Goal: Task Accomplishment & Management: Manage account settings

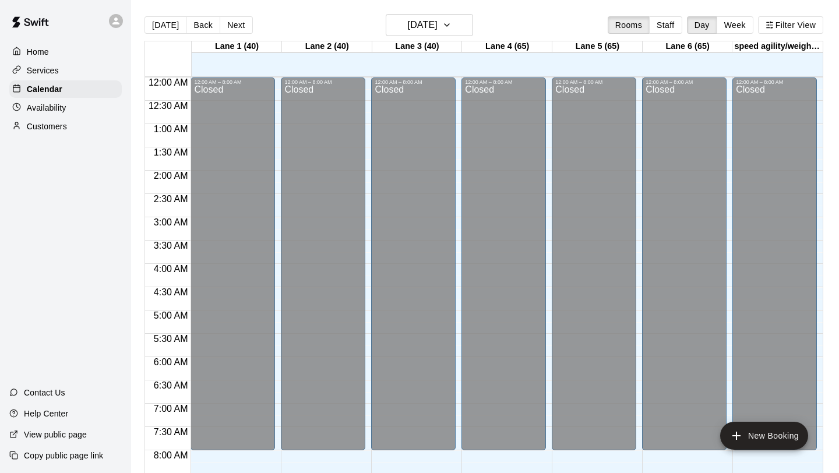
scroll to position [663, 0]
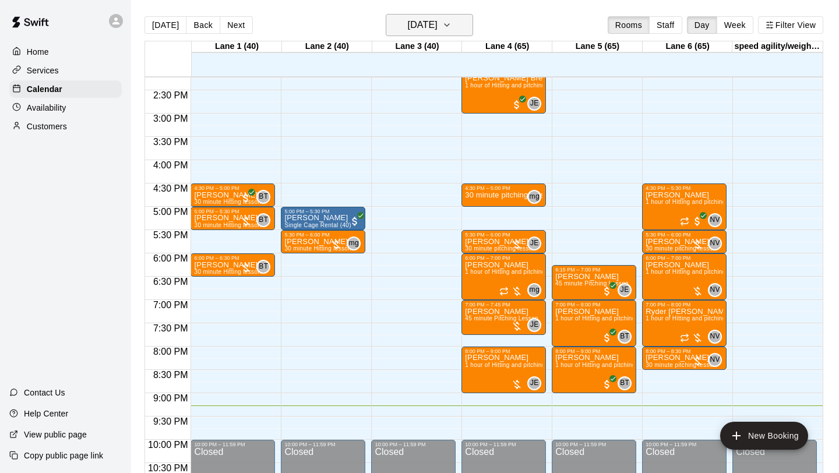
click at [451, 22] on icon "button" at bounding box center [446, 25] width 9 height 14
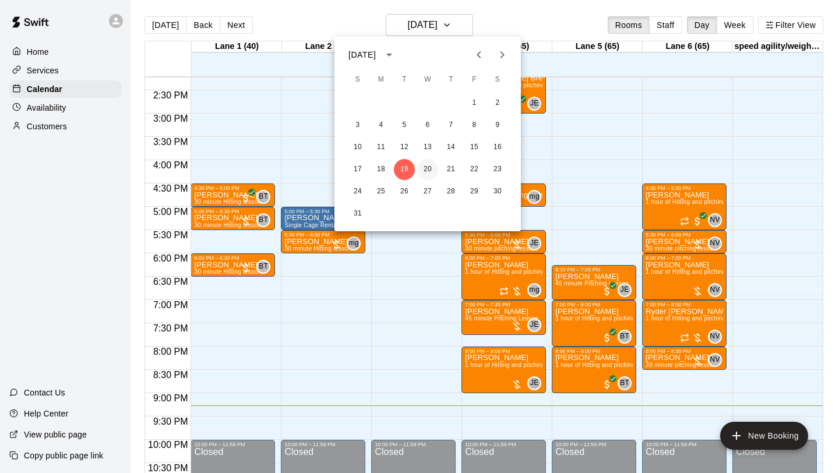
click at [431, 167] on button "20" at bounding box center [427, 169] width 21 height 21
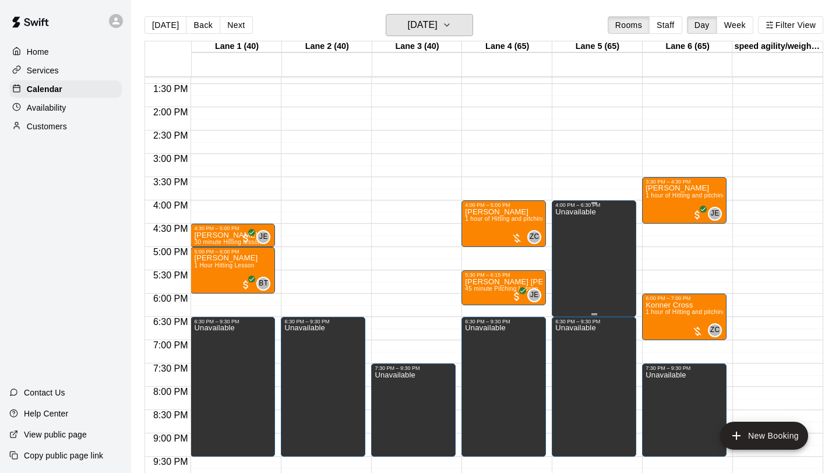
scroll to position [615, 0]
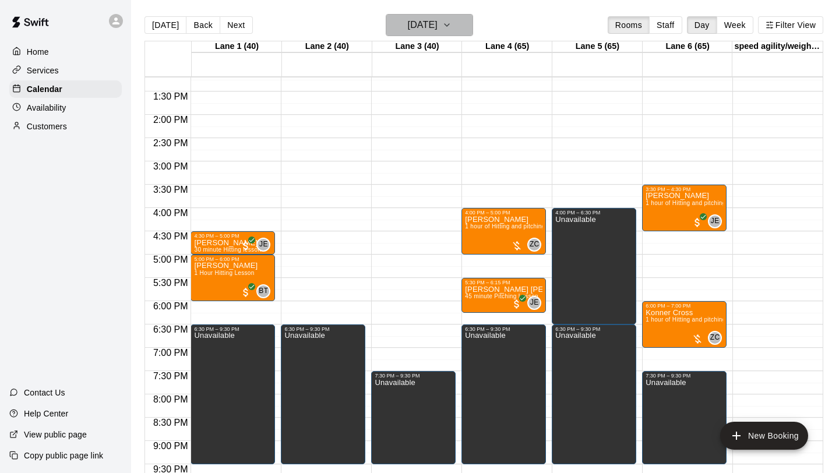
click at [462, 23] on button "[DATE]" at bounding box center [428, 25] width 87 height 22
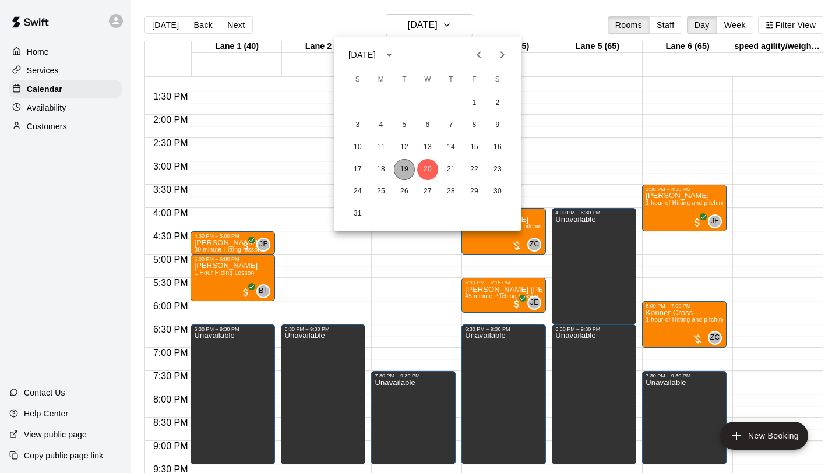
click at [402, 168] on button "19" at bounding box center [404, 169] width 21 height 21
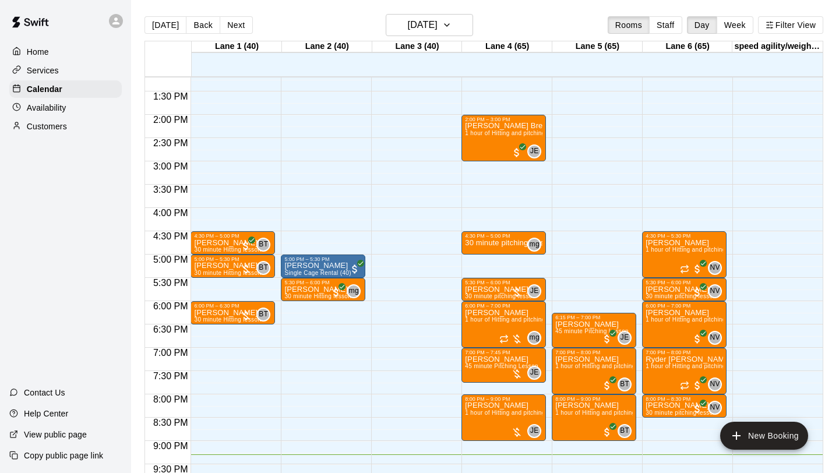
click at [68, 108] on div "Availability" at bounding box center [65, 107] width 112 height 17
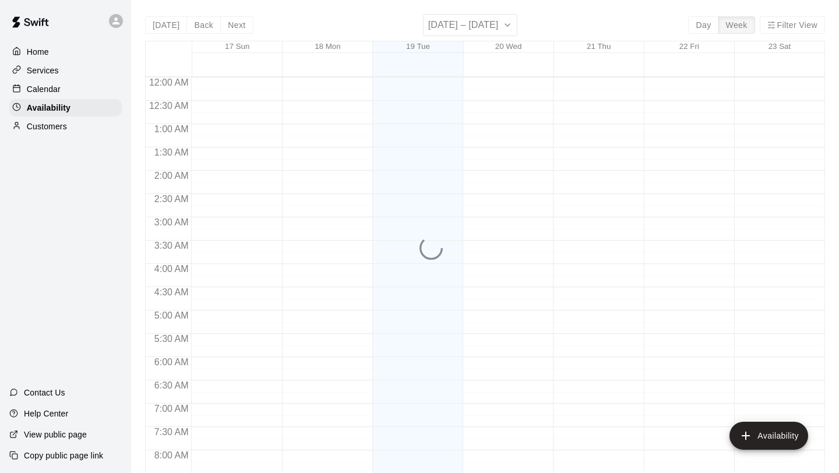
scroll to position [710, 0]
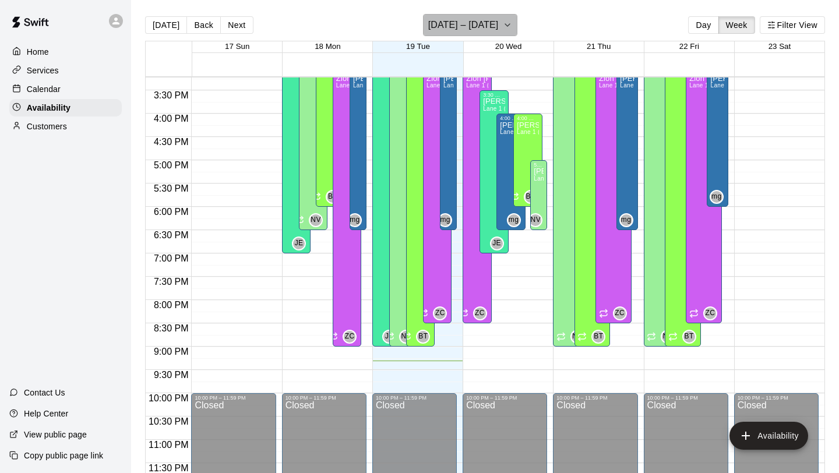
click at [503, 27] on icon "button" at bounding box center [507, 25] width 9 height 14
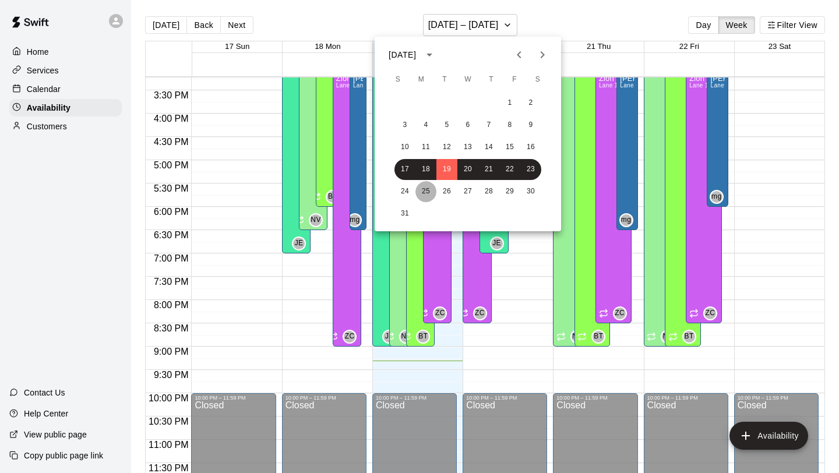
click at [429, 190] on button "25" at bounding box center [425, 191] width 21 height 21
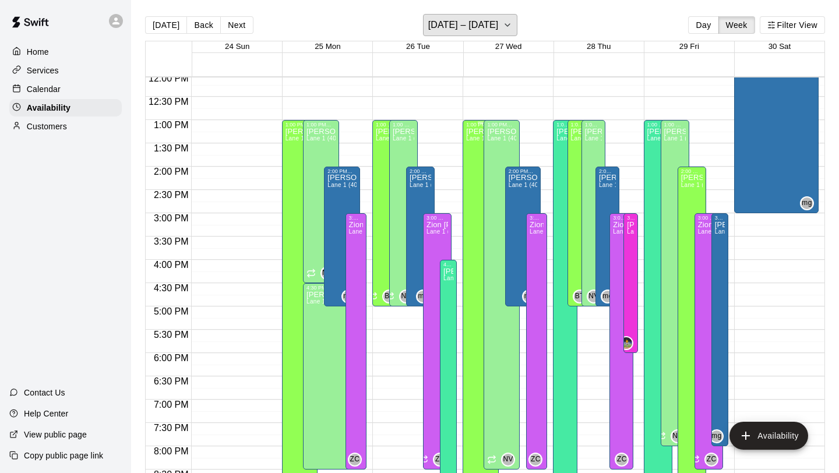
scroll to position [611, 0]
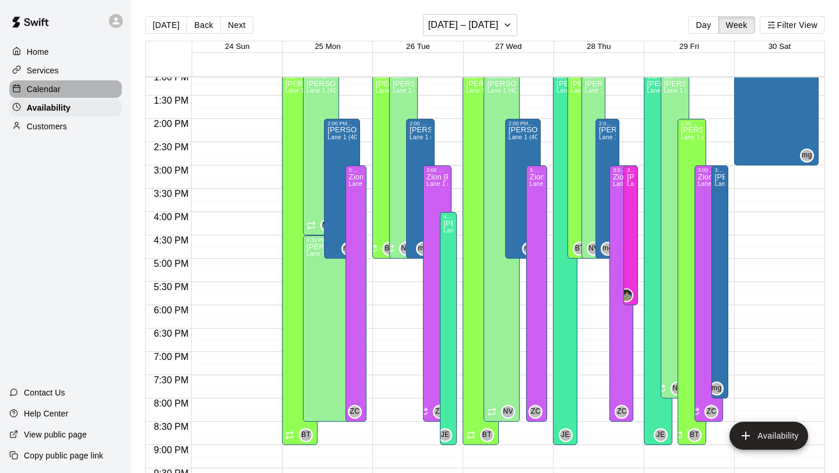
click at [62, 89] on div "Calendar" at bounding box center [65, 88] width 112 height 17
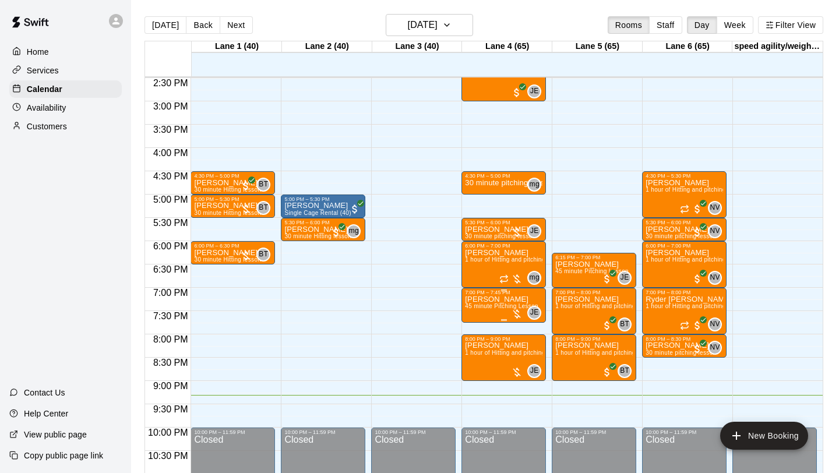
scroll to position [710, 0]
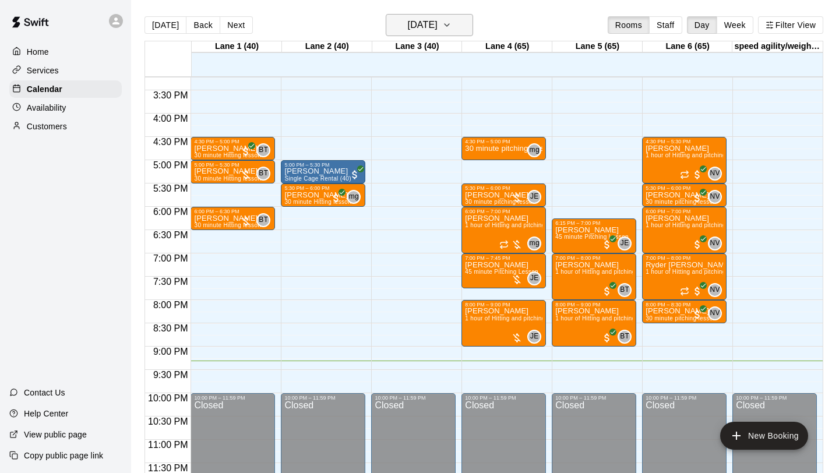
click at [451, 29] on icon "button" at bounding box center [446, 25] width 9 height 14
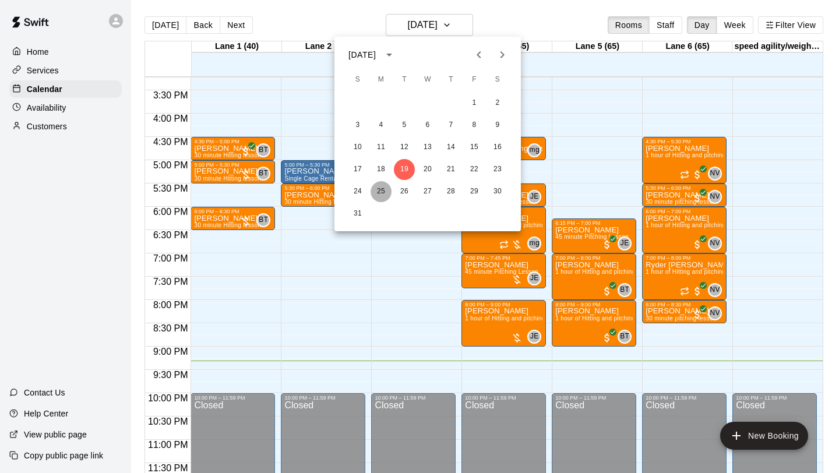
click at [384, 191] on button "25" at bounding box center [380, 191] width 21 height 21
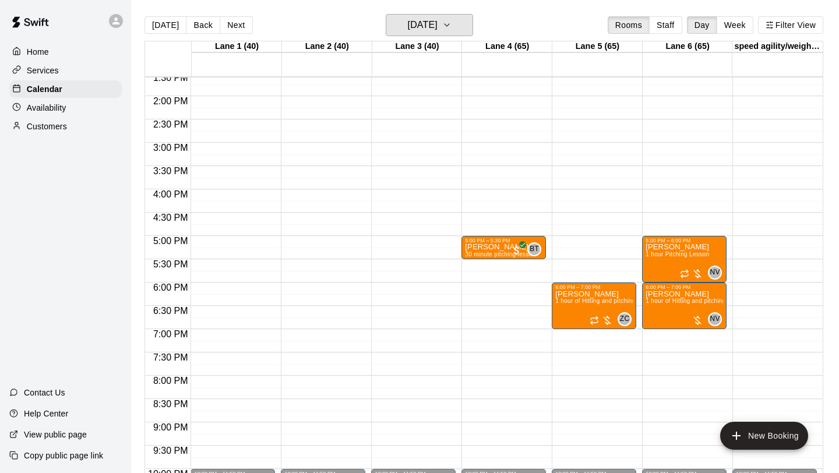
scroll to position [622, 0]
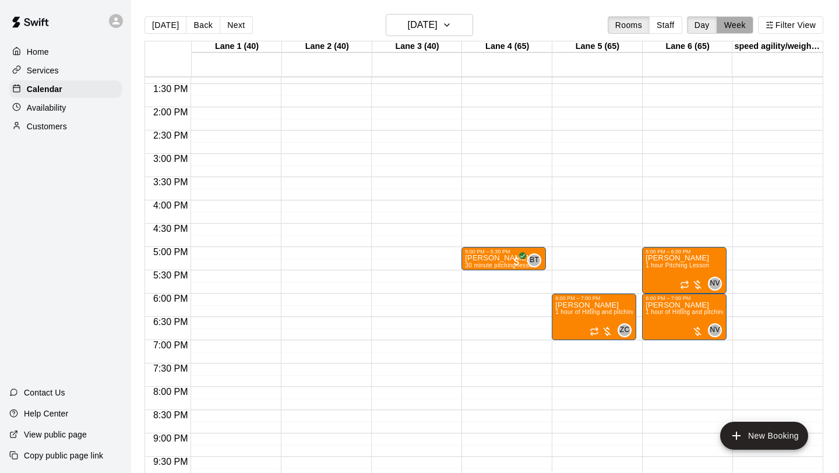
click at [730, 26] on button "Week" at bounding box center [734, 24] width 37 height 17
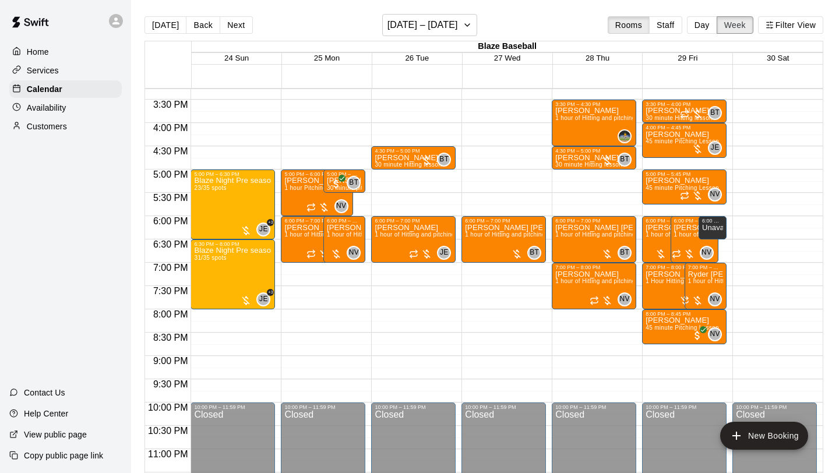
scroll to position [714, 0]
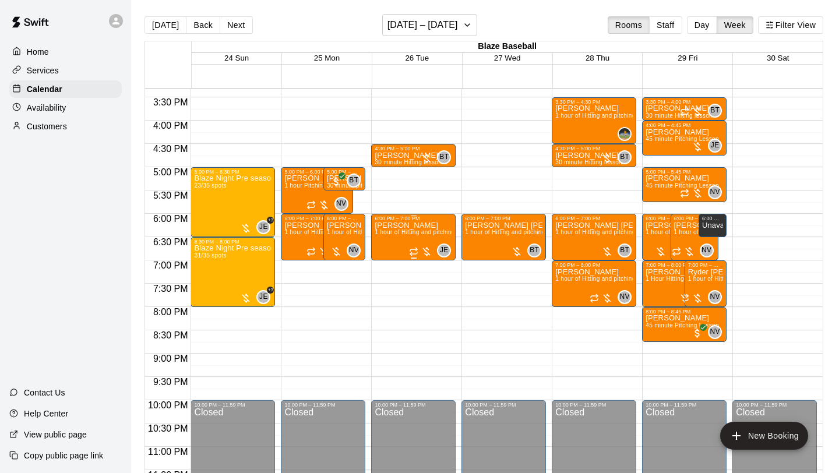
click at [416, 225] on p "[PERSON_NAME]" at bounding box center [412, 225] width 77 height 0
click at [386, 243] on icon "edit" at bounding box center [387, 238] width 14 height 14
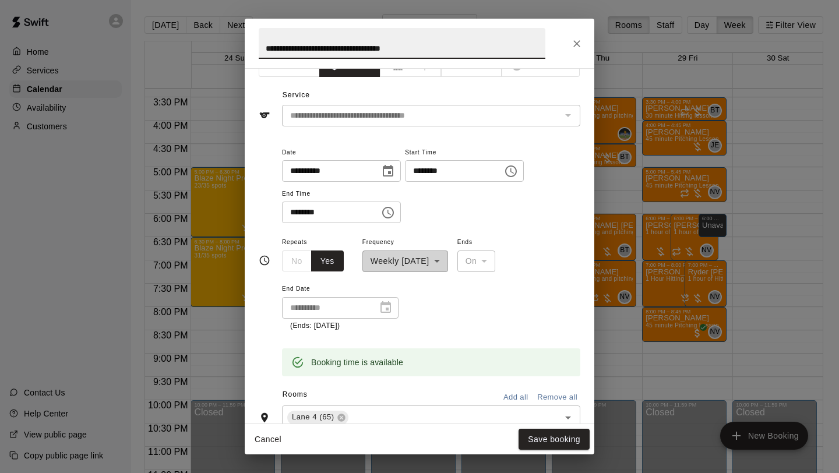
scroll to position [0, 0]
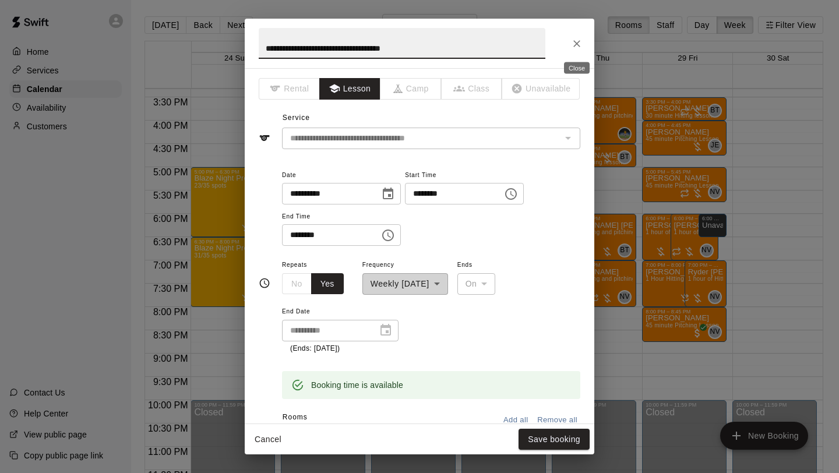
click at [579, 45] on icon "Close" at bounding box center [577, 44] width 12 height 12
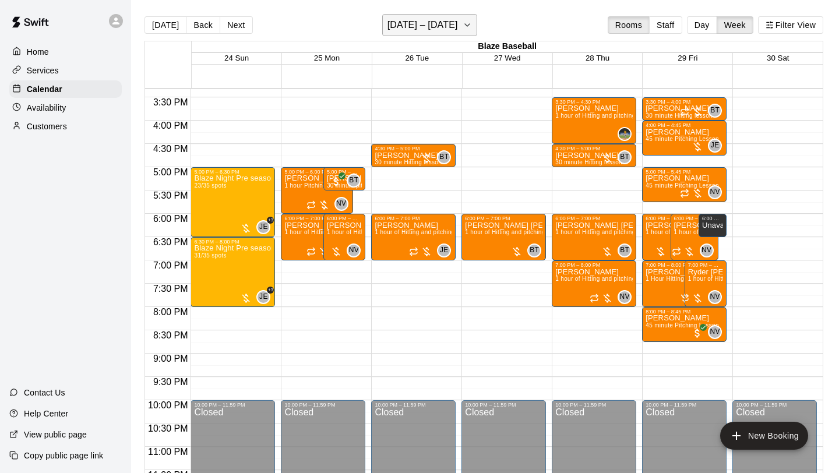
click at [464, 27] on icon "button" at bounding box center [466, 25] width 9 height 14
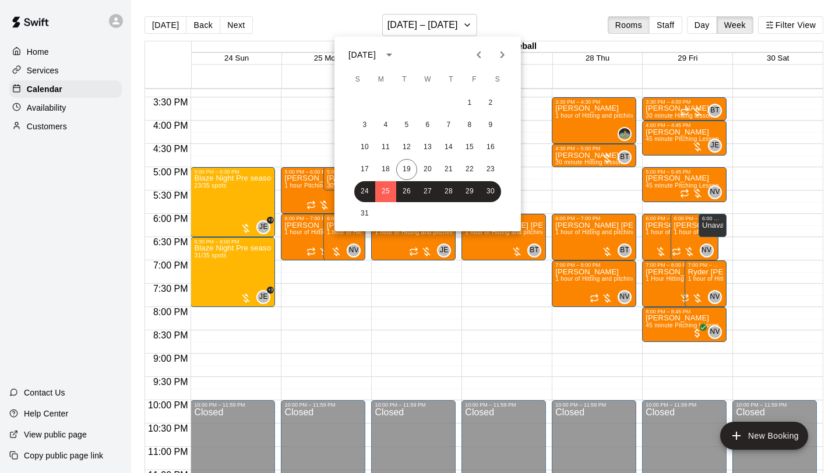
click at [461, 29] on div at bounding box center [419, 236] width 839 height 473
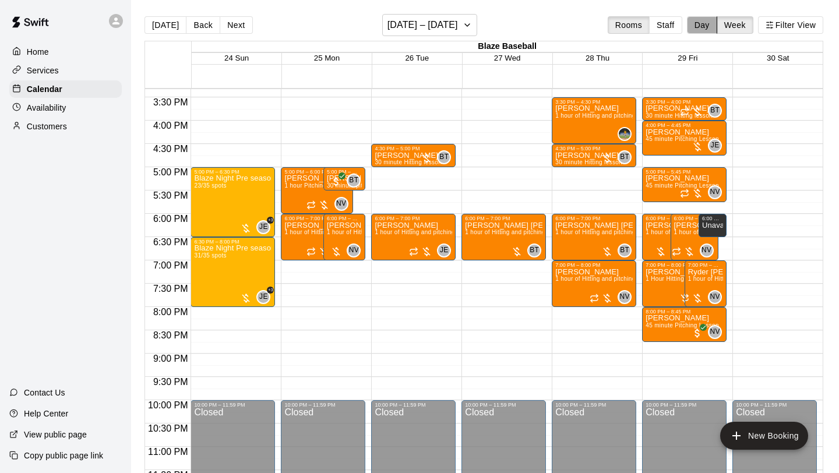
click at [702, 30] on button "Day" at bounding box center [702, 24] width 30 height 17
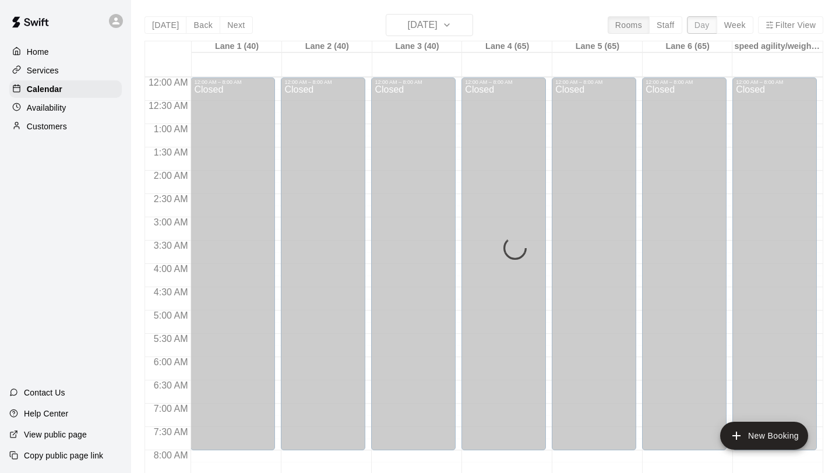
scroll to position [710, 0]
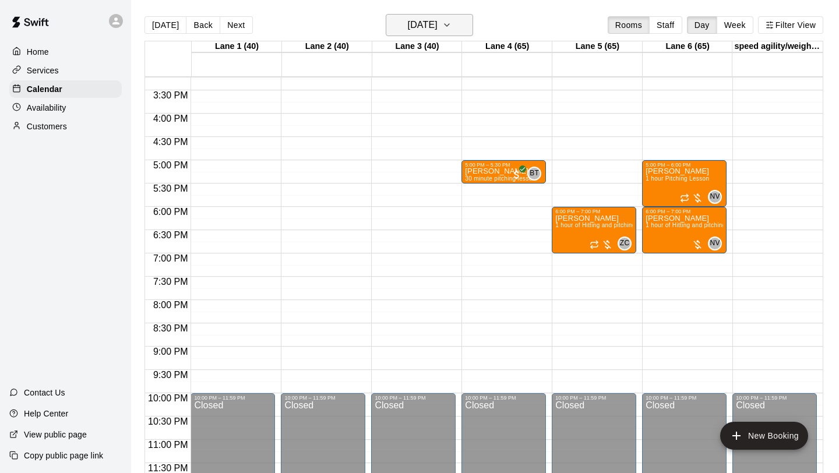
click at [451, 26] on icon "button" at bounding box center [446, 25] width 9 height 14
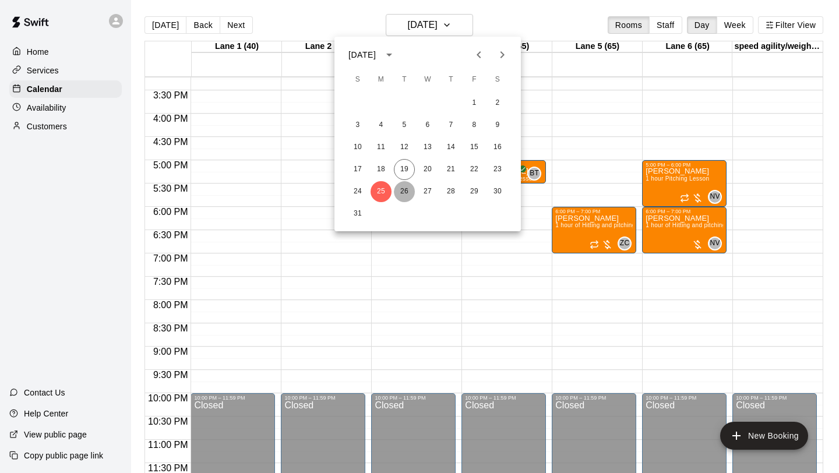
click at [401, 190] on button "26" at bounding box center [404, 191] width 21 height 21
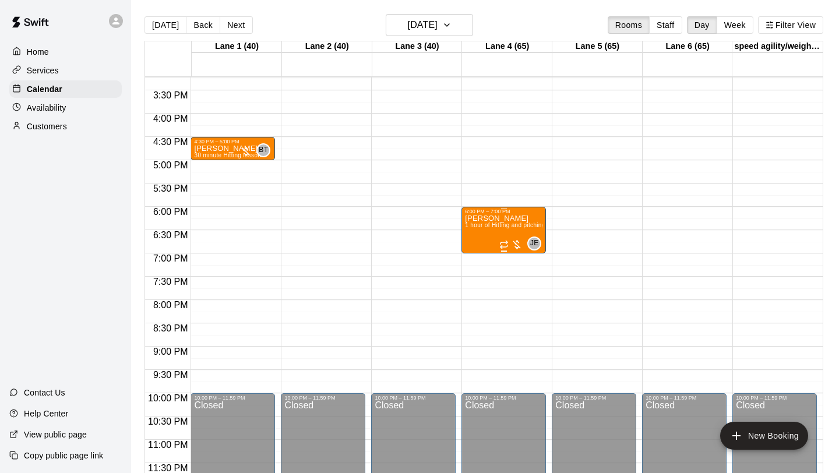
click at [523, 228] on span "1 hour of Hitting and pitching/fielding" at bounding box center [516, 225] width 102 height 6
click at [479, 292] on icon "delete" at bounding box center [477, 289] width 8 height 10
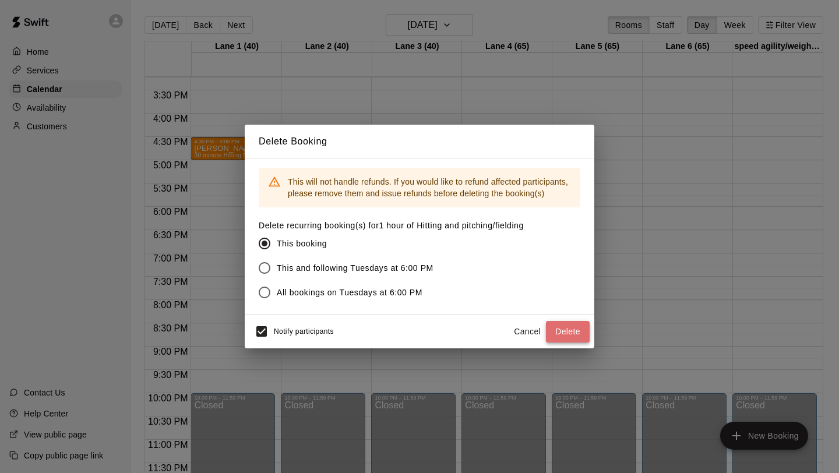
click at [578, 335] on button "Delete" at bounding box center [568, 332] width 44 height 22
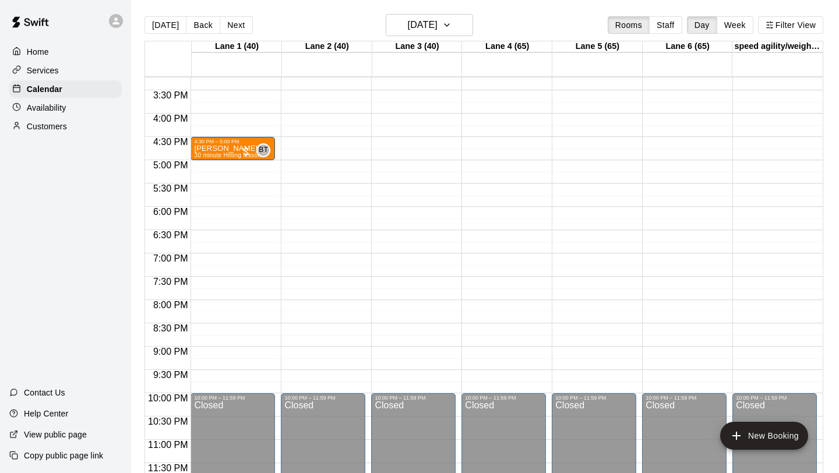
click at [63, 108] on p "Availability" at bounding box center [47, 108] width 40 height 12
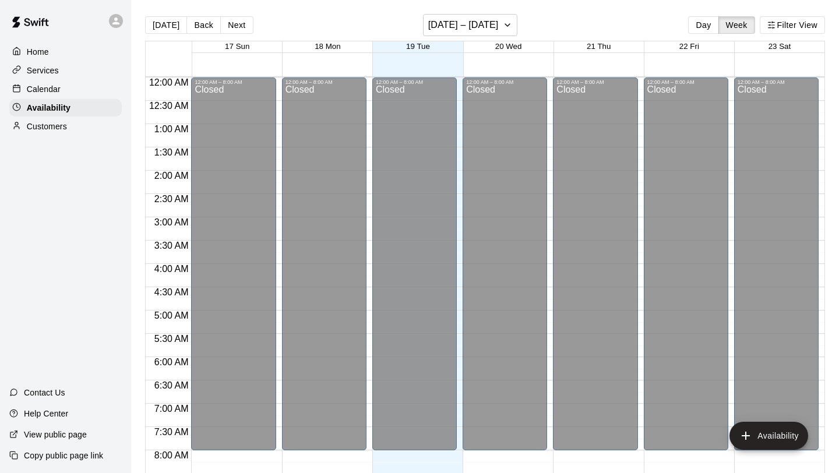
scroll to position [710, 0]
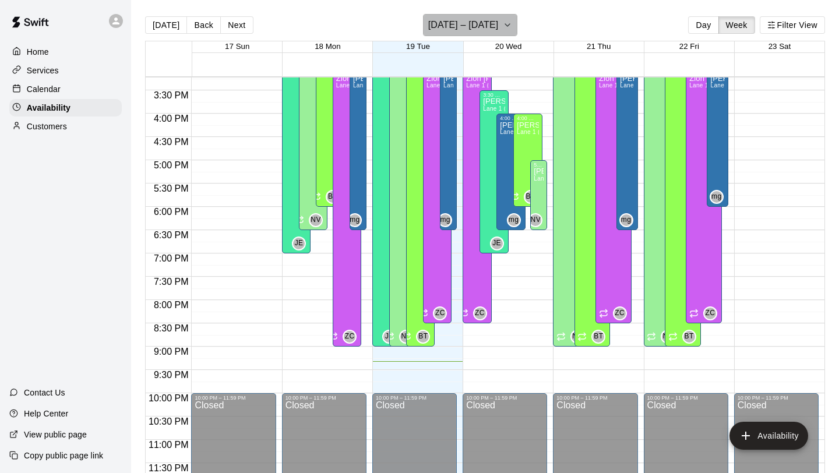
click at [505, 24] on icon "button" at bounding box center [507, 25] width 9 height 14
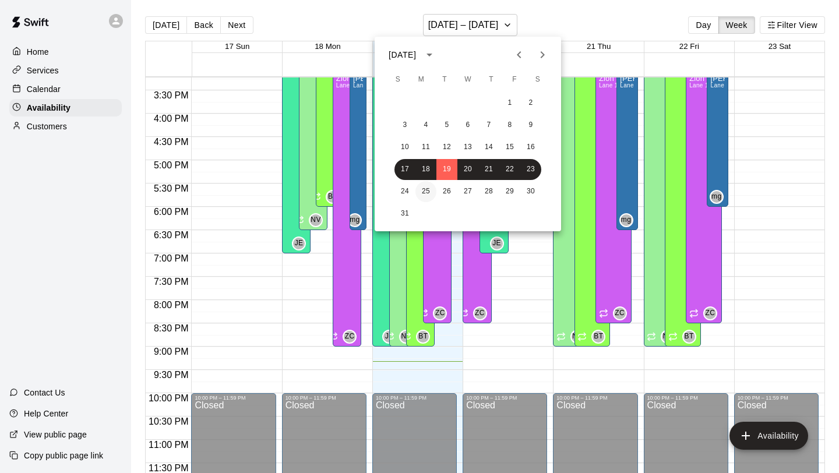
click at [428, 191] on button "25" at bounding box center [425, 191] width 21 height 21
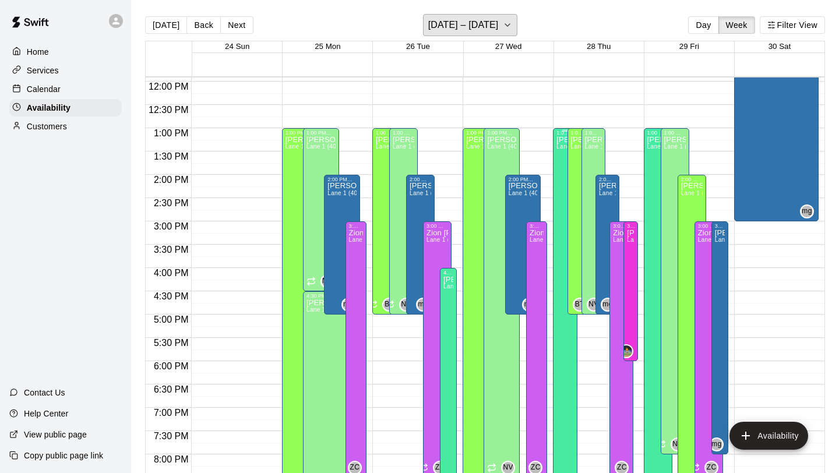
scroll to position [554, 0]
click at [353, 139] on div "12:00 AM – 8:00 AM Closed 1:00 PM – 9:00 PM [PERSON_NAME][GEOGRAPHIC_DATA][PERS…" at bounding box center [324, 82] width 84 height 1118
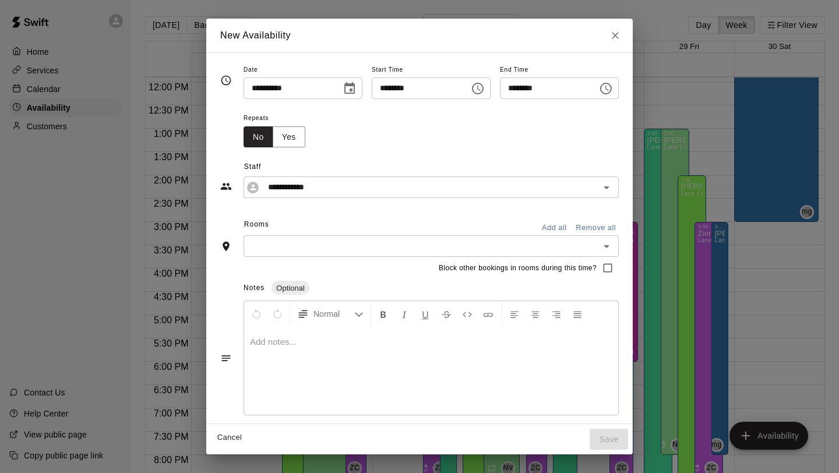
click at [480, 90] on icon "Choose time, selected time is 1:00 PM" at bounding box center [478, 89] width 14 height 14
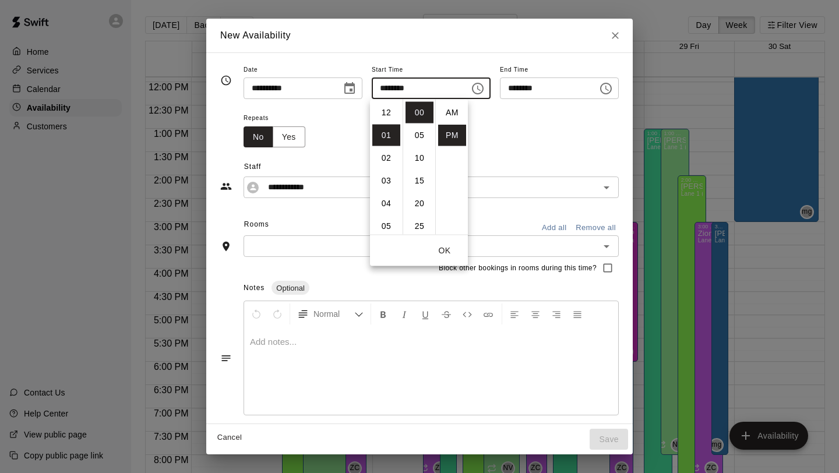
scroll to position [21, 0]
click at [386, 182] on li "04" at bounding box center [386, 181] width 28 height 22
type input "********"
click at [610, 87] on icon "Choose time, selected time is 4:30 PM" at bounding box center [606, 89] width 14 height 14
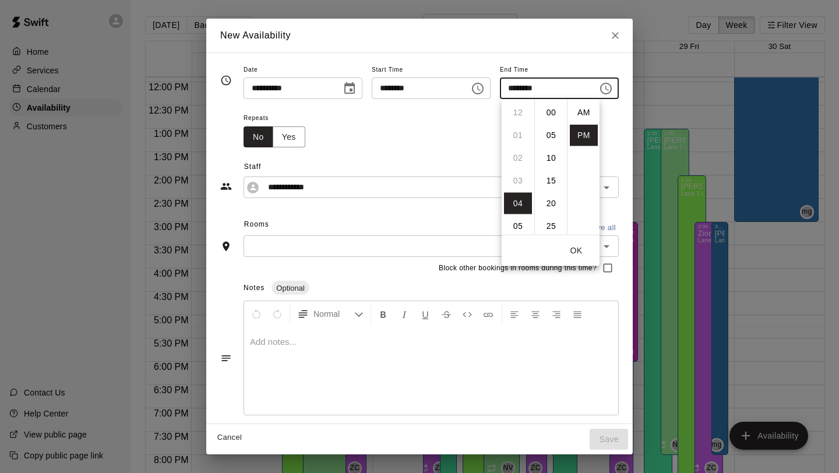
scroll to position [21, 0]
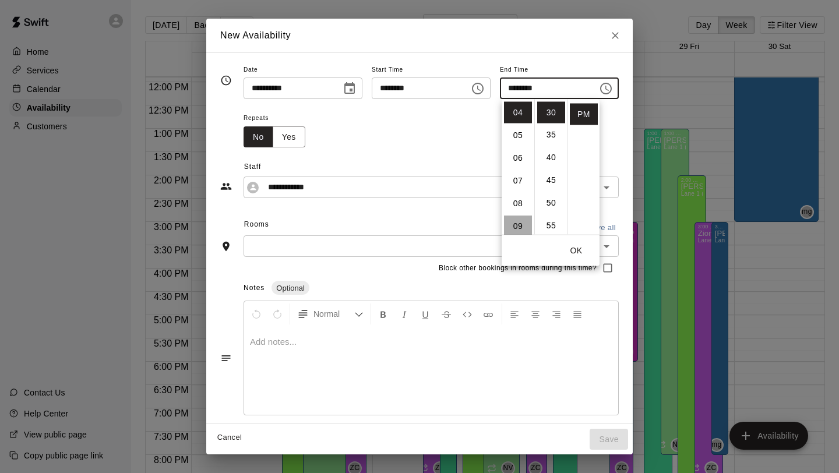
click at [519, 221] on li "09" at bounding box center [518, 226] width 28 height 22
type input "********"
click at [575, 254] on button "OK" at bounding box center [575, 251] width 37 height 22
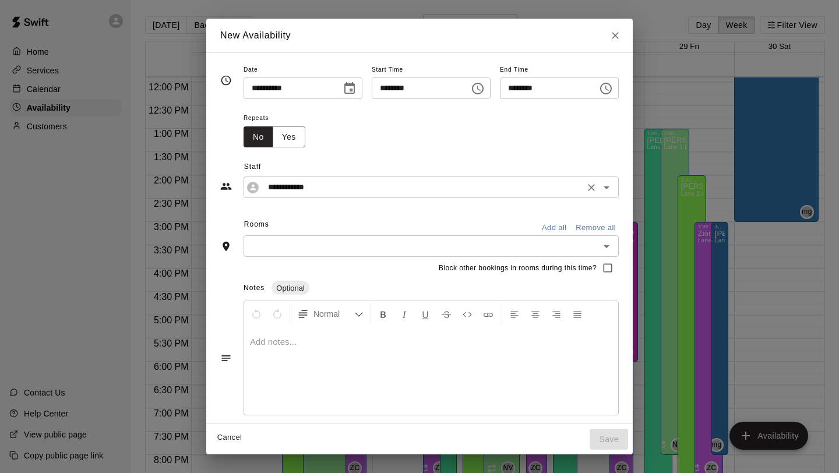
scroll to position [5, 0]
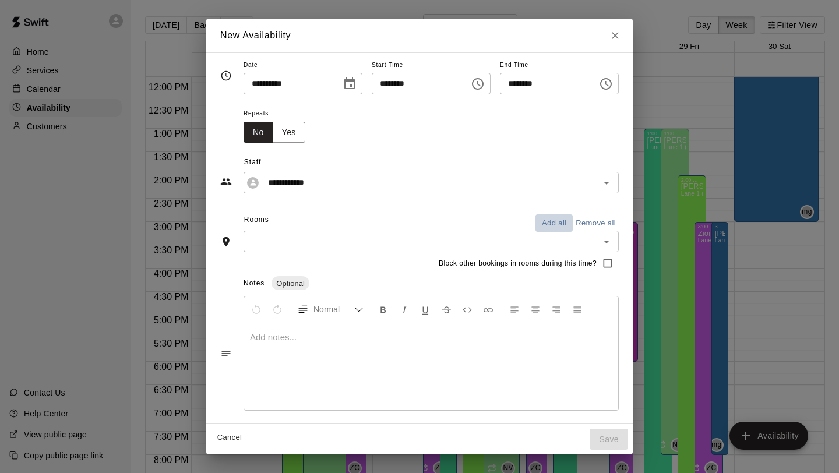
click at [562, 219] on button "Add all" at bounding box center [553, 223] width 37 height 18
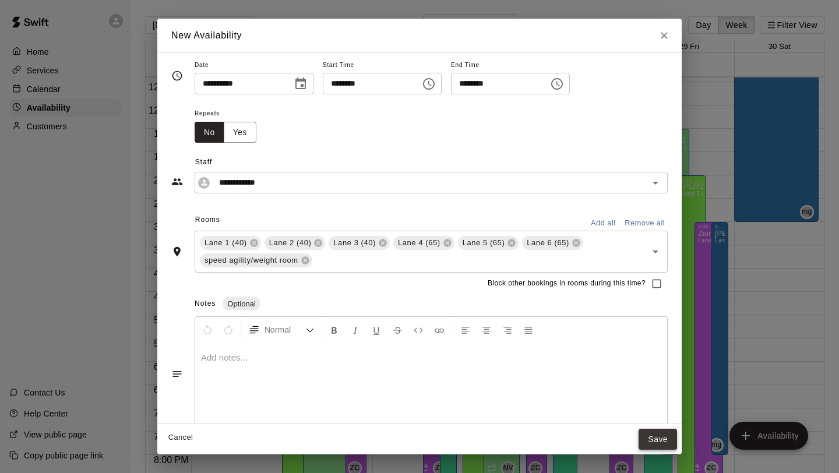
click at [645, 443] on button "Save" at bounding box center [657, 440] width 38 height 22
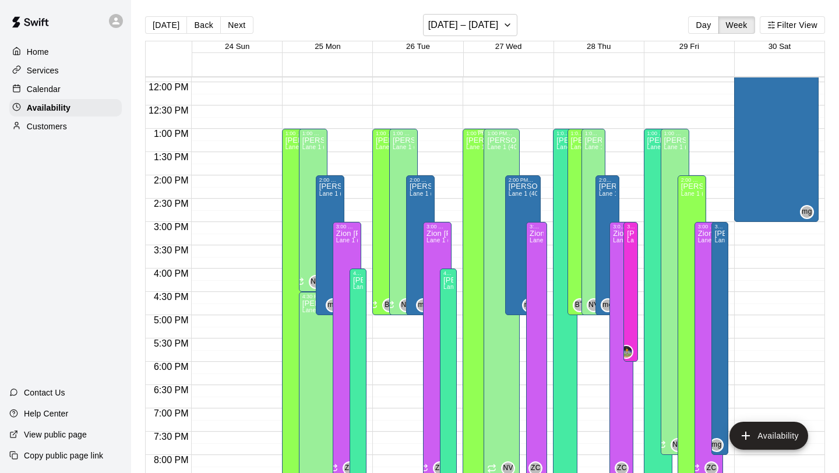
scroll to position [589, 0]
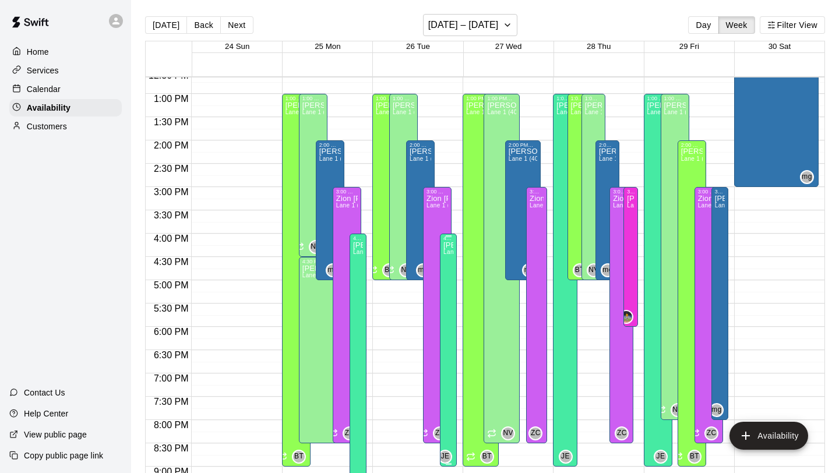
click at [447, 251] on span "Lane 1 (40), Lane 2 (40), Lane 3 (40), Lane 4 (65), Lane 5 (65), Lane 6 (65), s…" at bounding box center [585, 252] width 284 height 6
click at [458, 291] on icon "delete" at bounding box center [455, 289] width 8 height 10
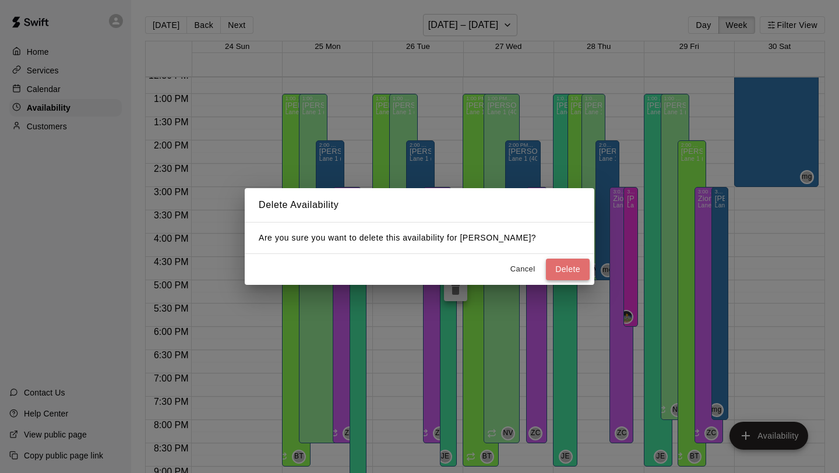
click at [571, 268] on button "Delete" at bounding box center [568, 270] width 44 height 22
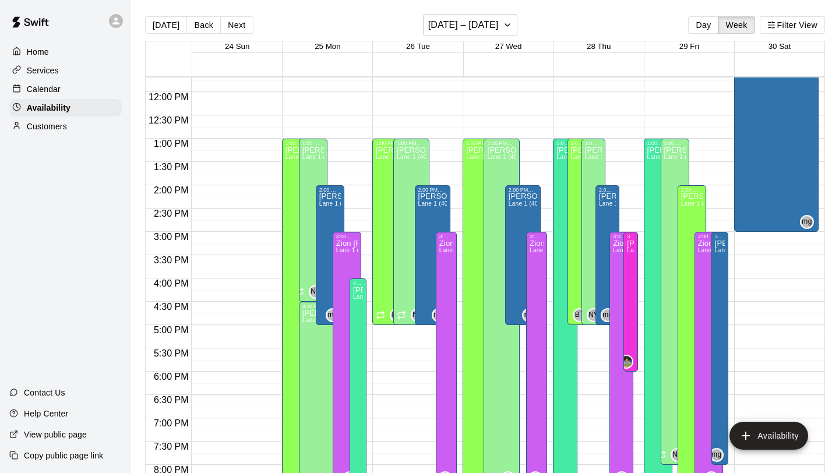
scroll to position [540, 0]
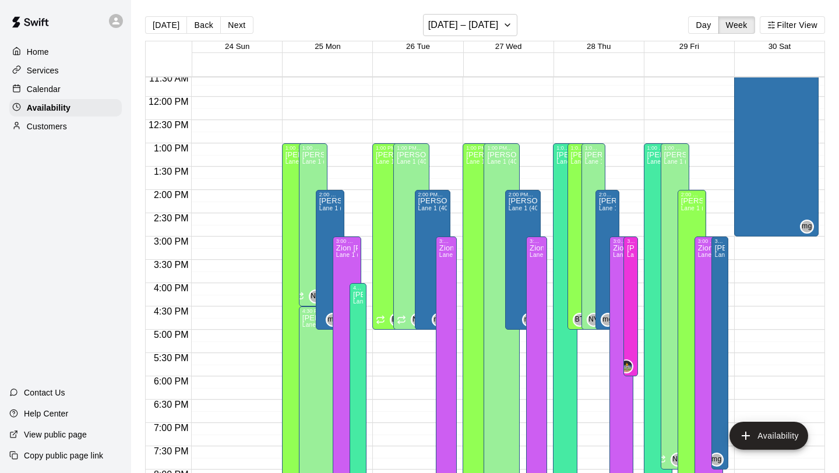
click at [537, 157] on div "12:00 AM – 8:00 AM Closed 1:00 PM – 9:00 PM [PERSON_NAME][GEOGRAPHIC_DATA][PERS…" at bounding box center [504, 97] width 84 height 1118
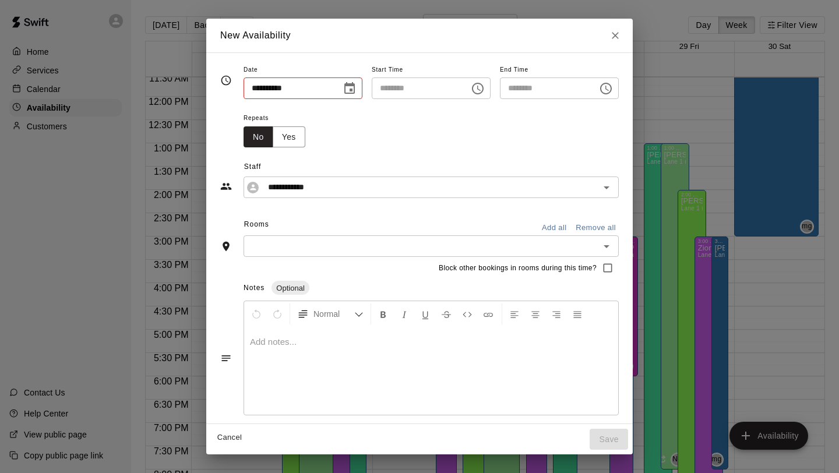
type input "**********"
type input "********"
click at [482, 92] on icon "Choose time, selected time is 1:15 PM" at bounding box center [478, 89] width 14 height 14
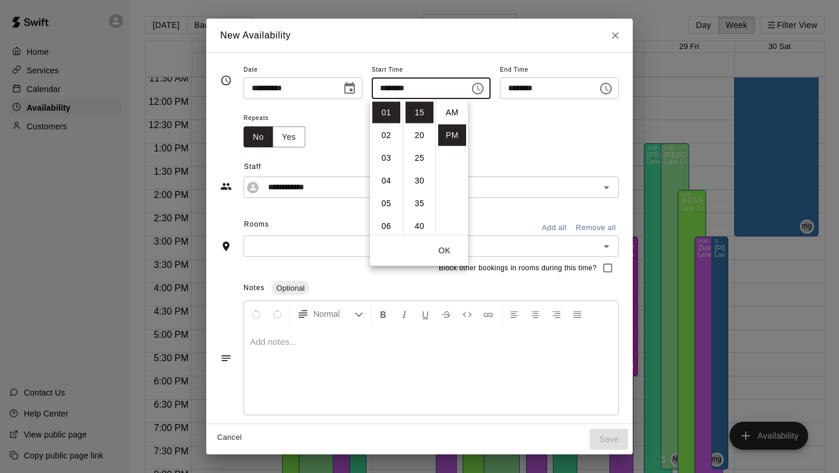
scroll to position [21, 0]
click at [392, 175] on li "04" at bounding box center [386, 181] width 28 height 22
type input "********"
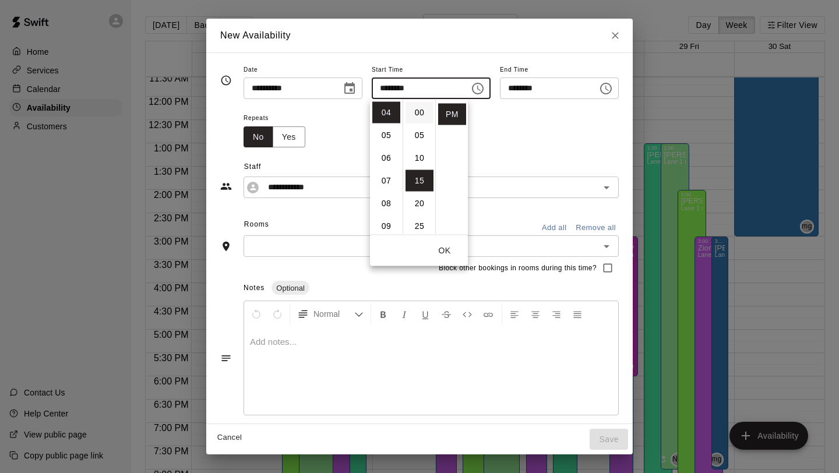
click at [421, 112] on li "00" at bounding box center [419, 113] width 28 height 22
type input "********"
click at [440, 246] on button "OK" at bounding box center [444, 251] width 37 height 22
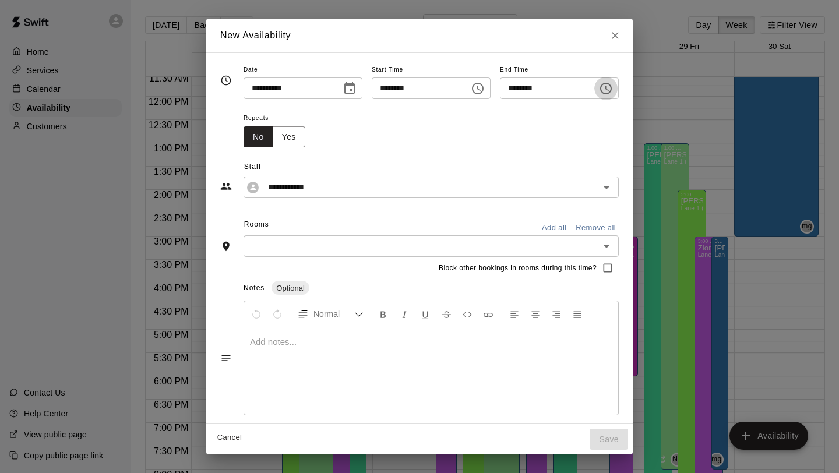
click at [613, 86] on icon "Choose time, selected time is 4:45 PM" at bounding box center [606, 89] width 14 height 14
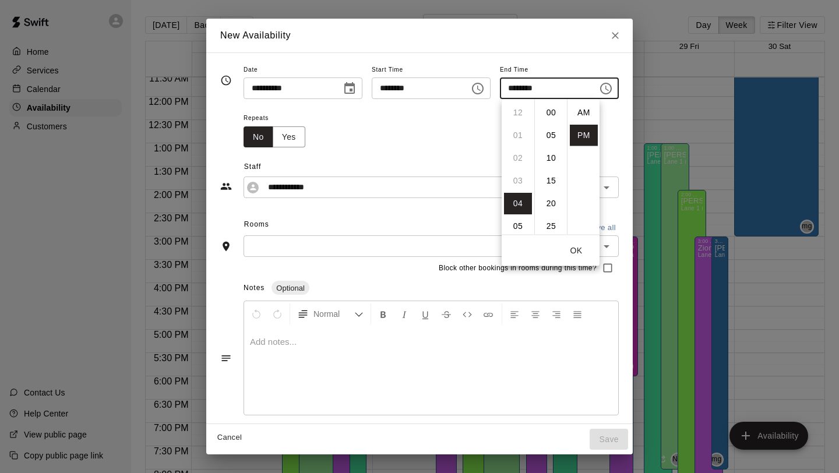
scroll to position [21, 0]
click at [517, 202] on li "09" at bounding box center [518, 204] width 28 height 22
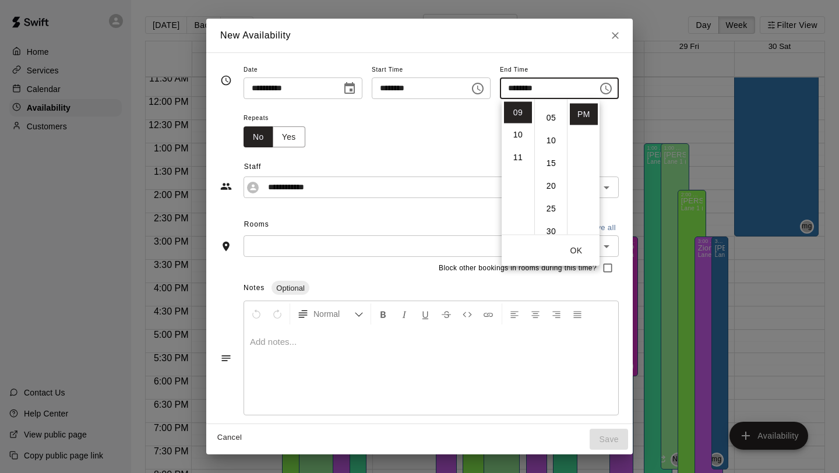
scroll to position [16, 0]
click at [551, 211] on li "30" at bounding box center [551, 212] width 28 height 22
type input "********"
click at [575, 254] on button "OK" at bounding box center [575, 251] width 37 height 22
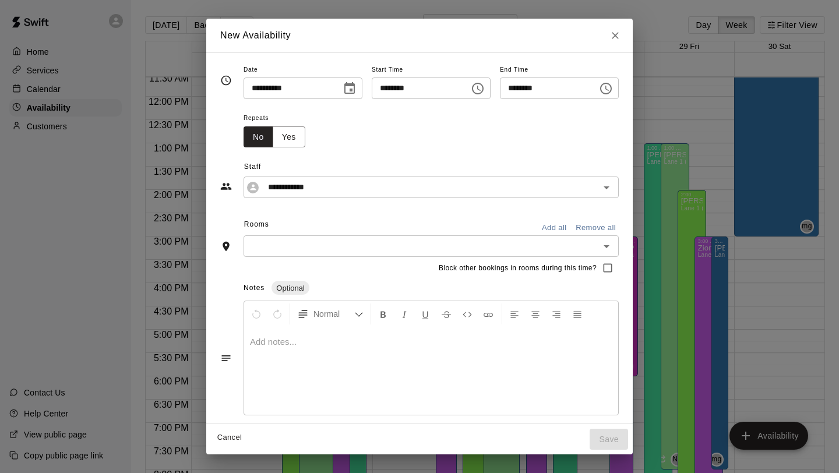
click at [560, 230] on button "Add all" at bounding box center [553, 228] width 37 height 18
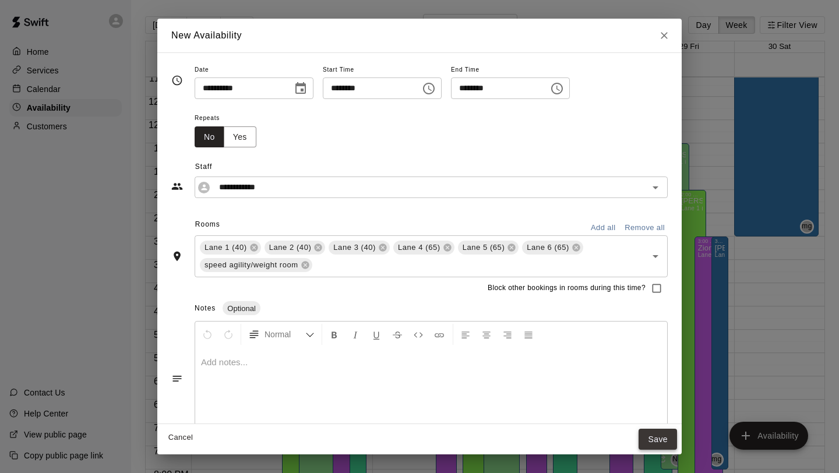
click at [660, 437] on button "Save" at bounding box center [657, 440] width 38 height 22
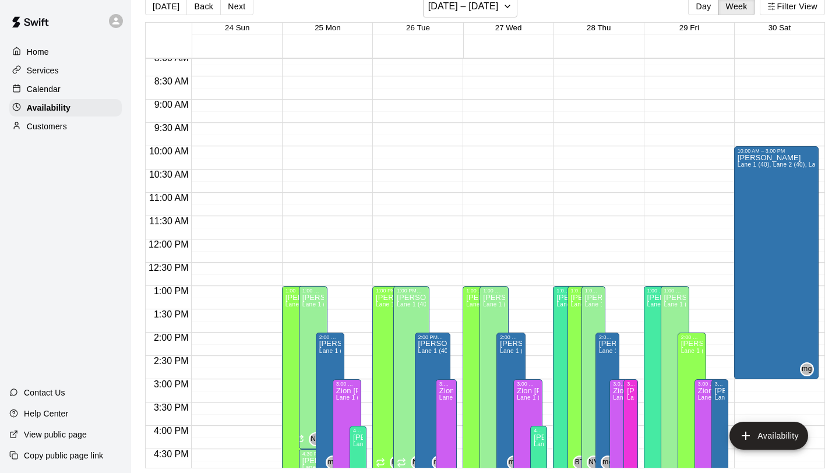
scroll to position [373, 0]
